Goal: Obtain resource: Obtain resource

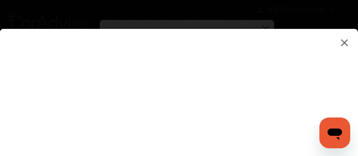
click at [341, 43] on img at bounding box center [345, 43] width 12 height 12
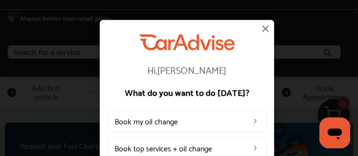
scroll to position [35, 0]
click at [266, 30] on img at bounding box center [266, 29] width 12 height 12
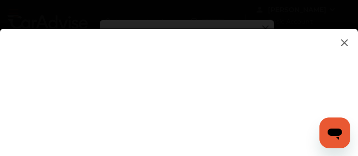
click at [342, 37] on img at bounding box center [345, 43] width 12 height 12
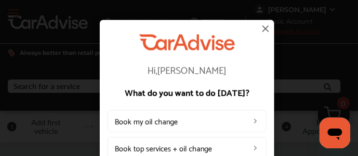
click at [266, 30] on img at bounding box center [266, 29] width 12 height 12
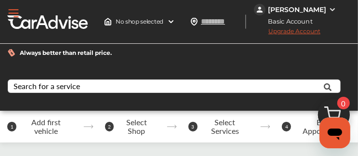
click at [330, 8] on img at bounding box center [333, 10] width 8 height 8
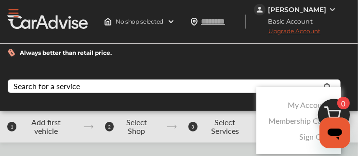
click at [356, 6] on div at bounding box center [179, 102] width 358 height 204
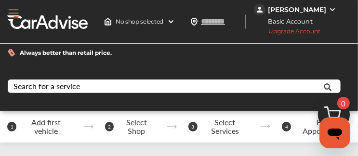
click at [276, 106] on div at bounding box center [179, 110] width 358 height 15
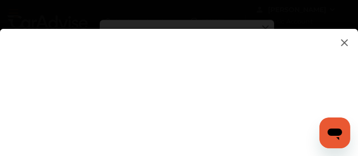
click at [339, 42] on img at bounding box center [345, 43] width 12 height 12
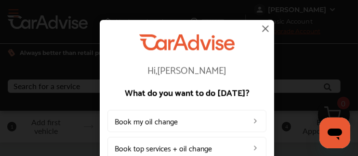
click at [267, 28] on img at bounding box center [266, 29] width 12 height 12
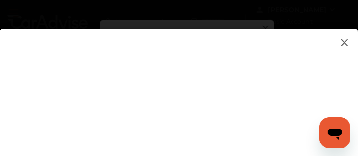
click at [339, 46] on img at bounding box center [345, 43] width 12 height 12
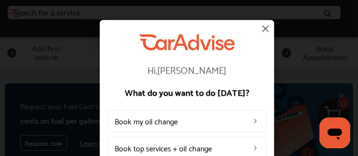
scroll to position [75, 0]
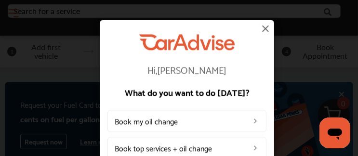
click at [266, 27] on img at bounding box center [266, 29] width 12 height 12
